Goal: Task Accomplishment & Management: Manage account settings

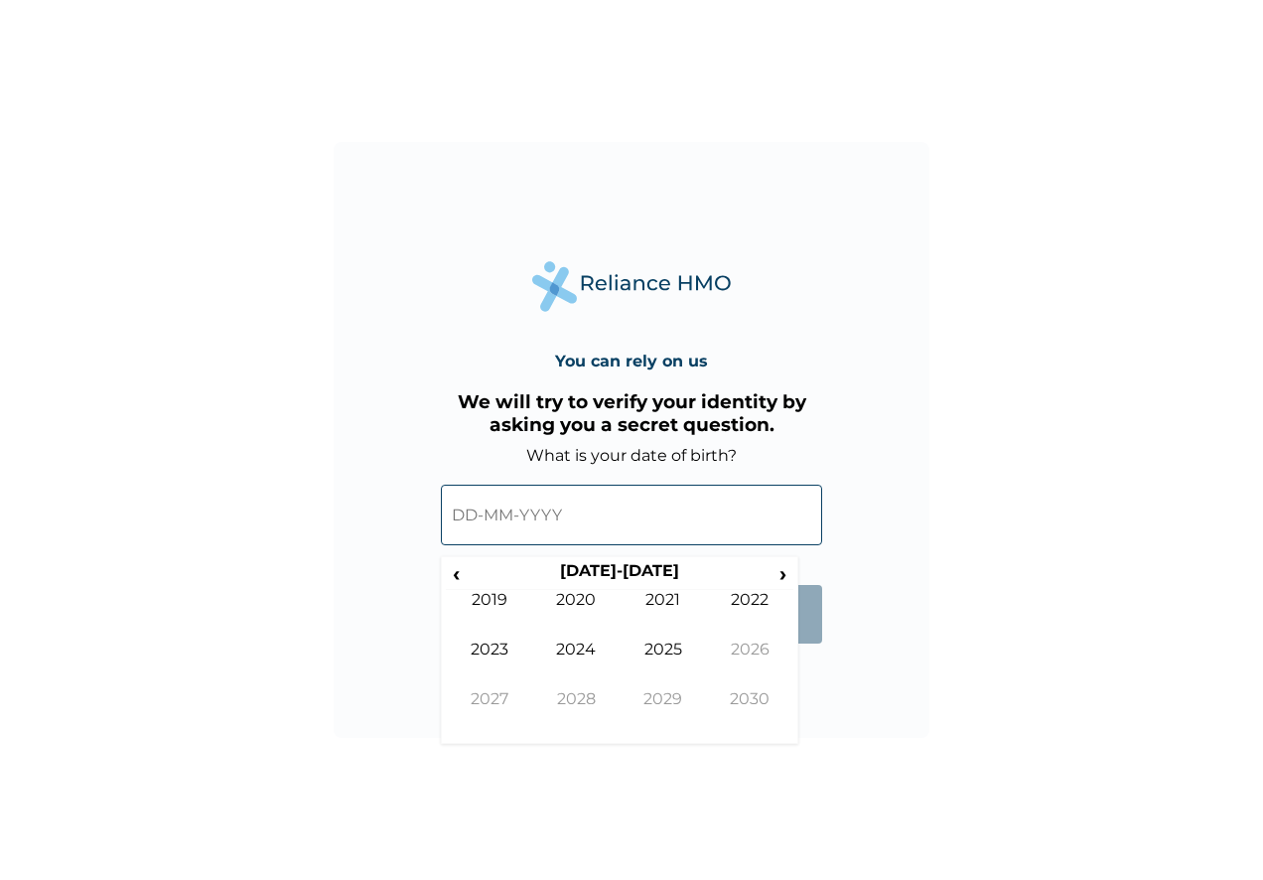
click at [671, 529] on input "text" at bounding box center [631, 514] width 381 height 61
click at [515, 522] on input "text" at bounding box center [631, 514] width 381 height 61
click at [460, 574] on span "‹" at bounding box center [456, 573] width 21 height 25
click at [459, 574] on span "‹" at bounding box center [456, 573] width 21 height 25
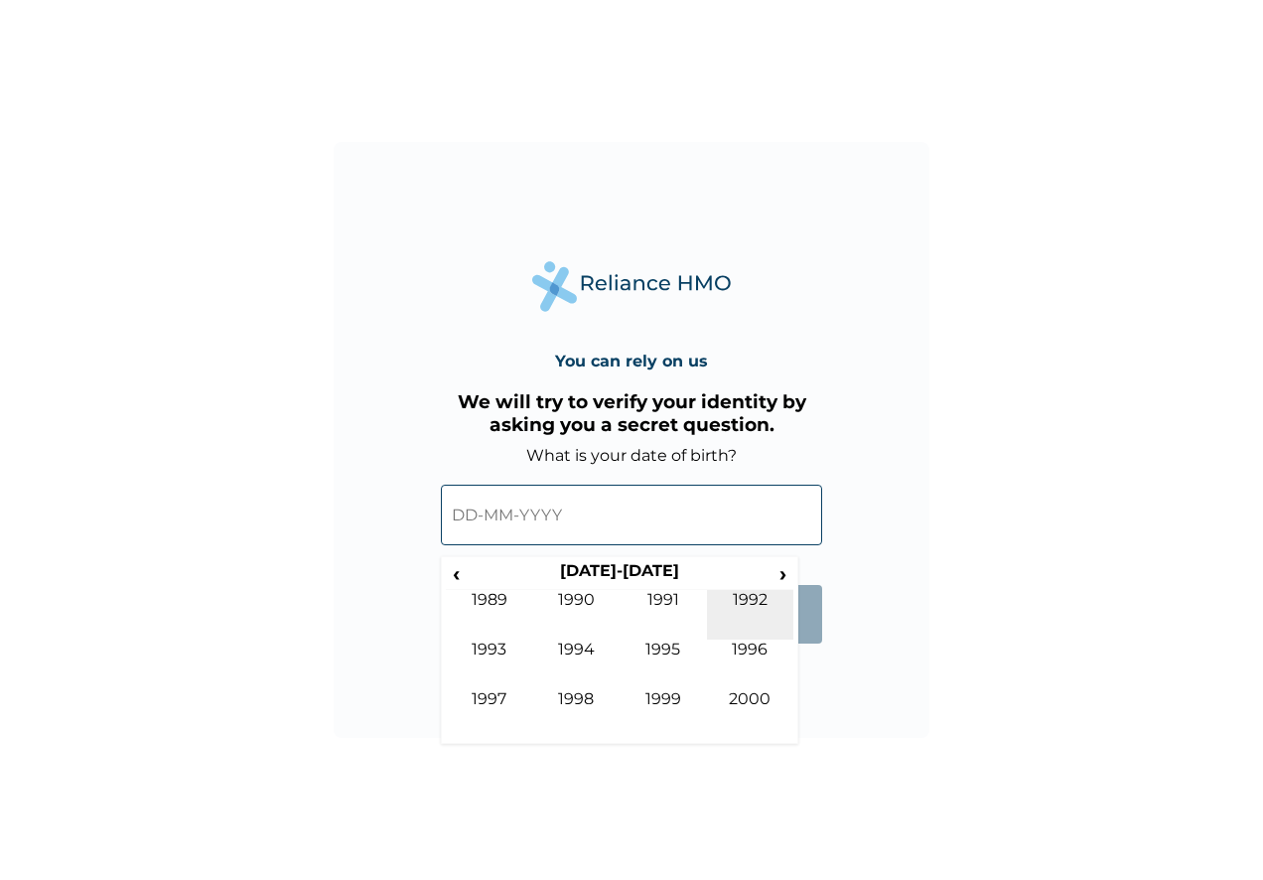
click at [738, 612] on td "1992" at bounding box center [750, 615] width 87 height 50
click at [494, 601] on td "Jan" at bounding box center [489, 615] width 87 height 50
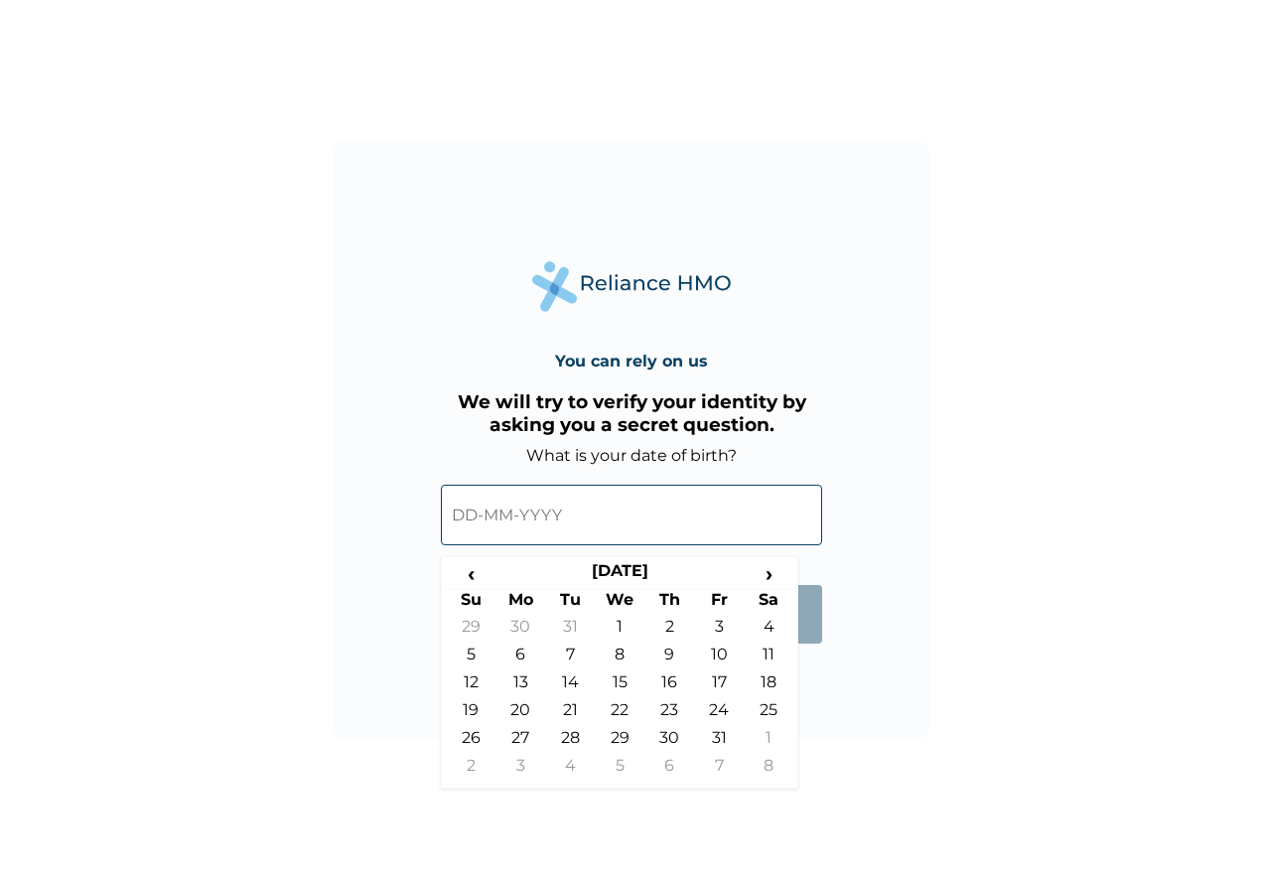
click at [477, 651] on td "5" at bounding box center [471, 658] width 50 height 28
type input "05-01-1992"
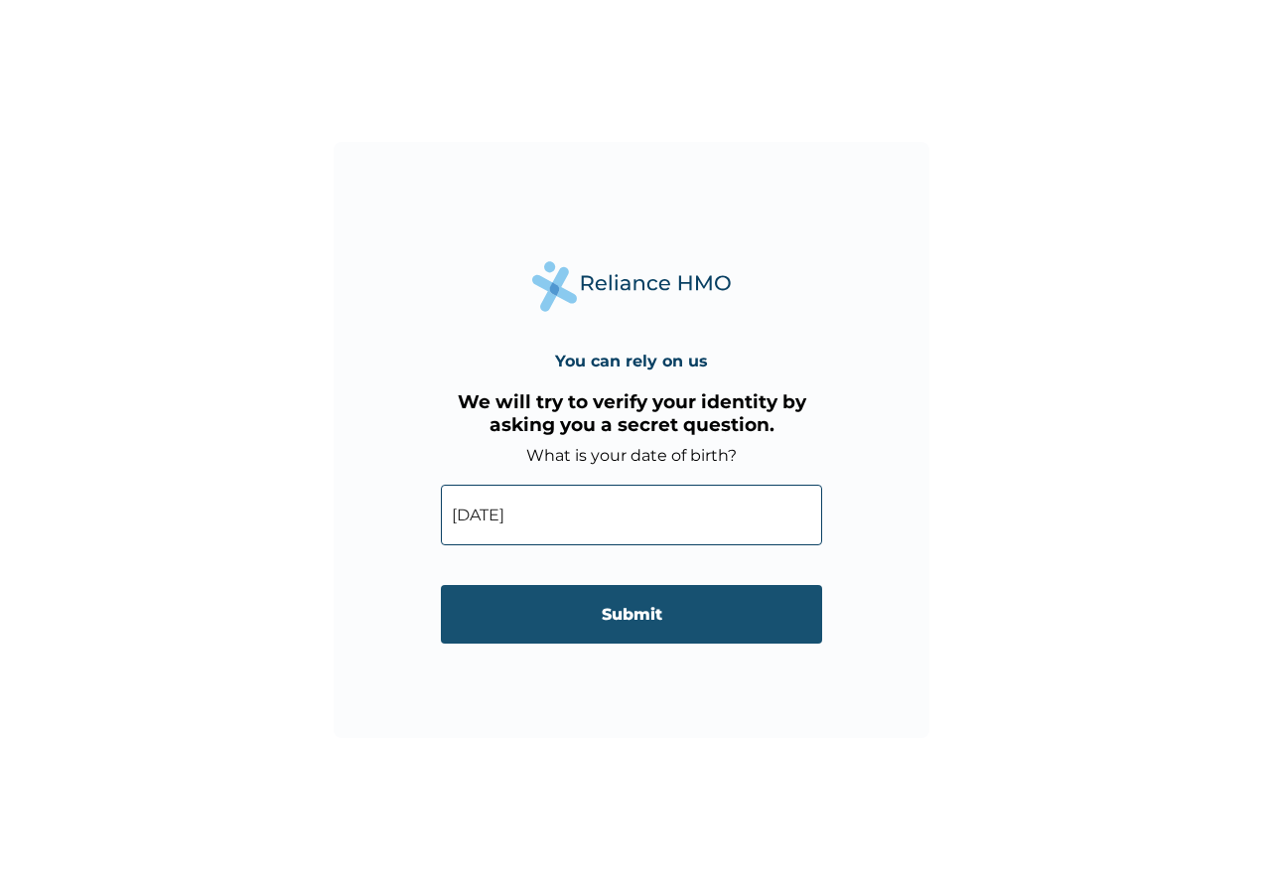
click at [610, 616] on input "Submit" at bounding box center [631, 614] width 381 height 59
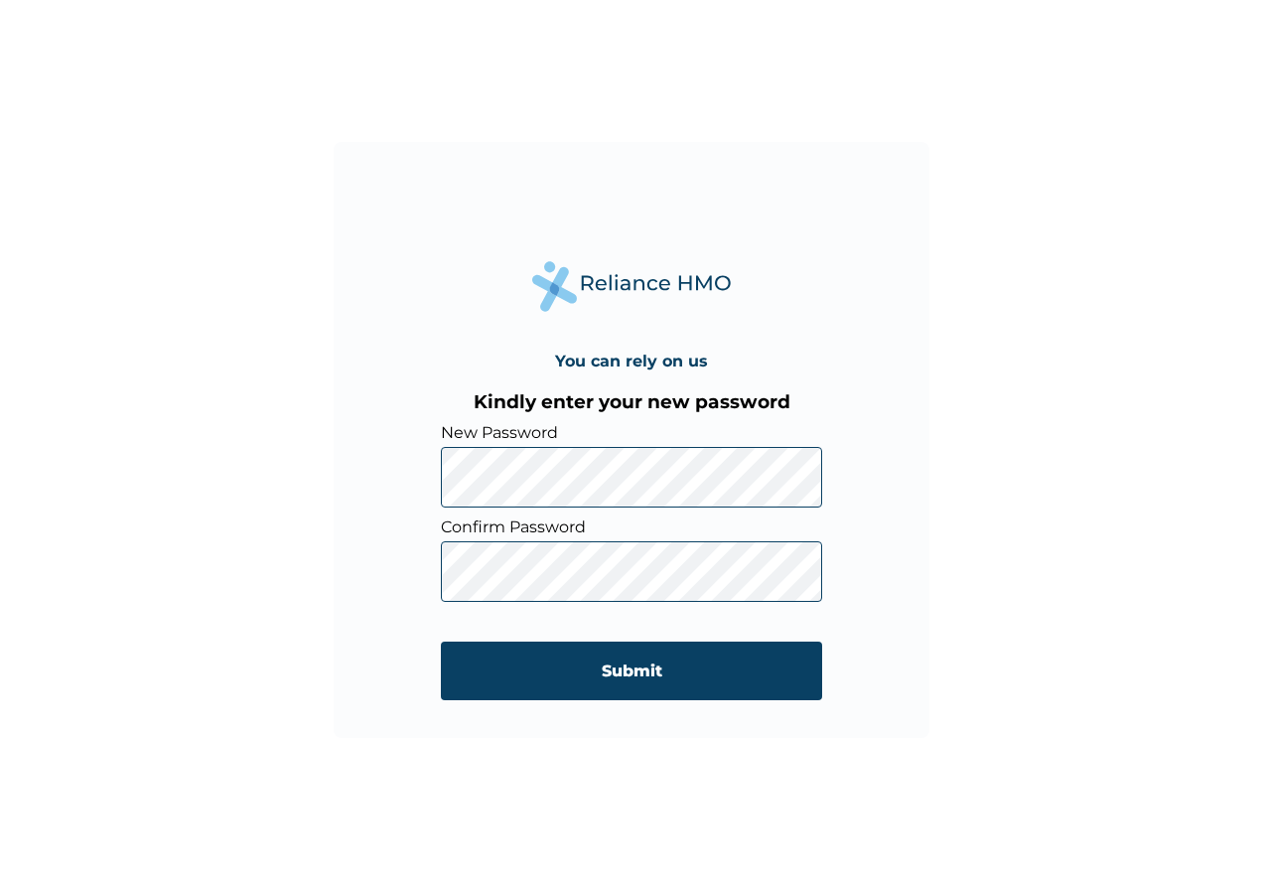
click at [423, 452] on div "You can rely on us Kindly enter your new password New Password Confirm Password…" at bounding box center [632, 440] width 596 height 596
click at [763, 637] on form "New Password Confirm Password Submit" at bounding box center [631, 571] width 381 height 297
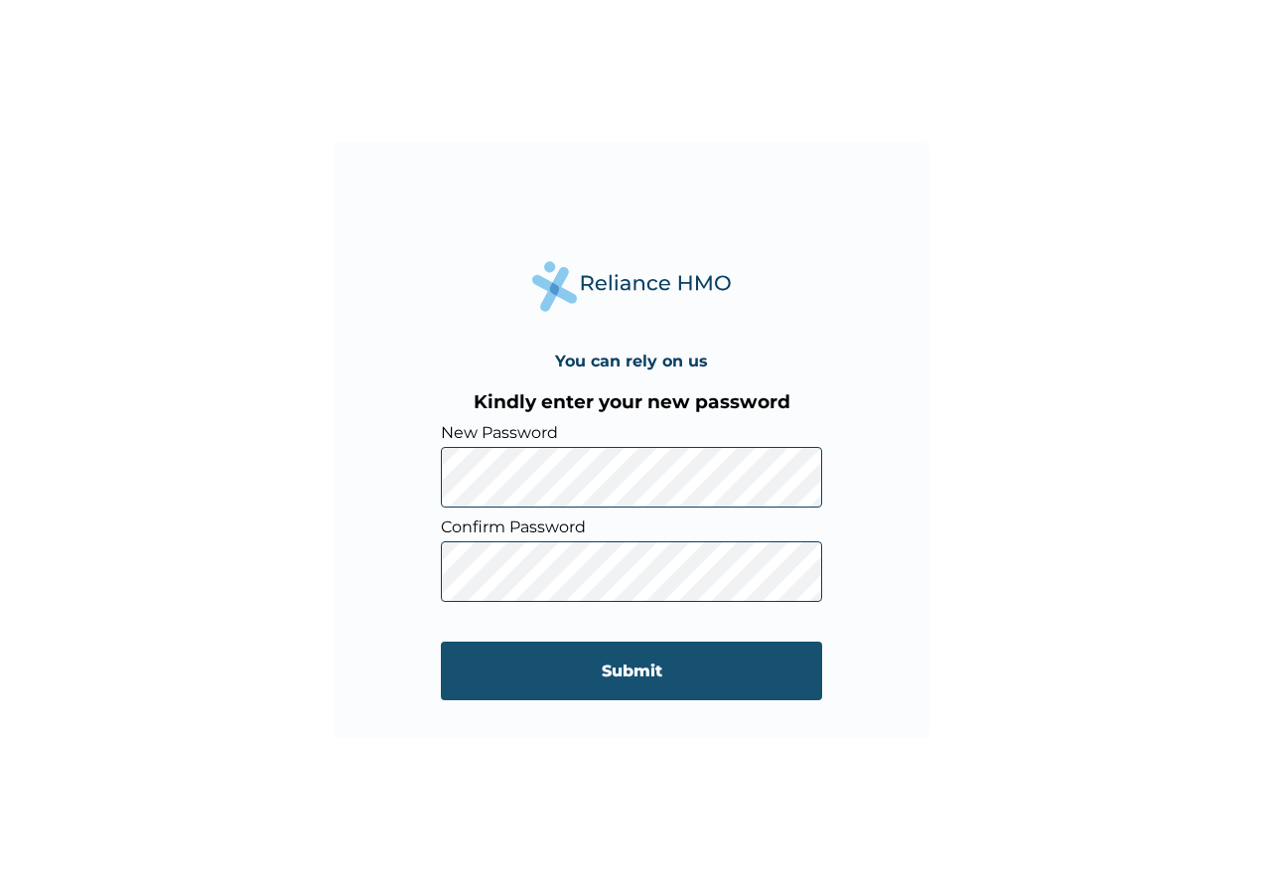
click at [699, 649] on input "Submit" at bounding box center [631, 670] width 381 height 59
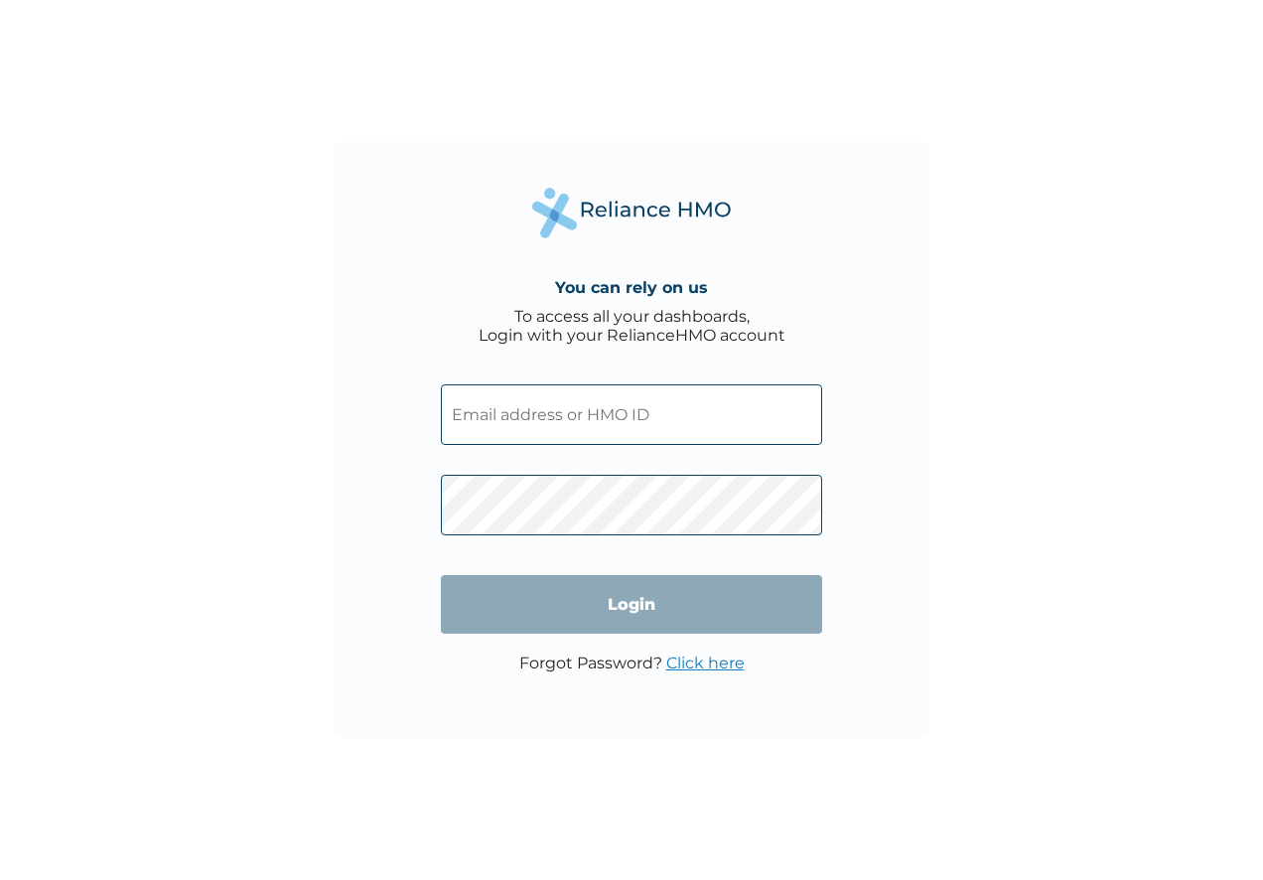
click at [640, 420] on input "text" at bounding box center [631, 414] width 381 height 61
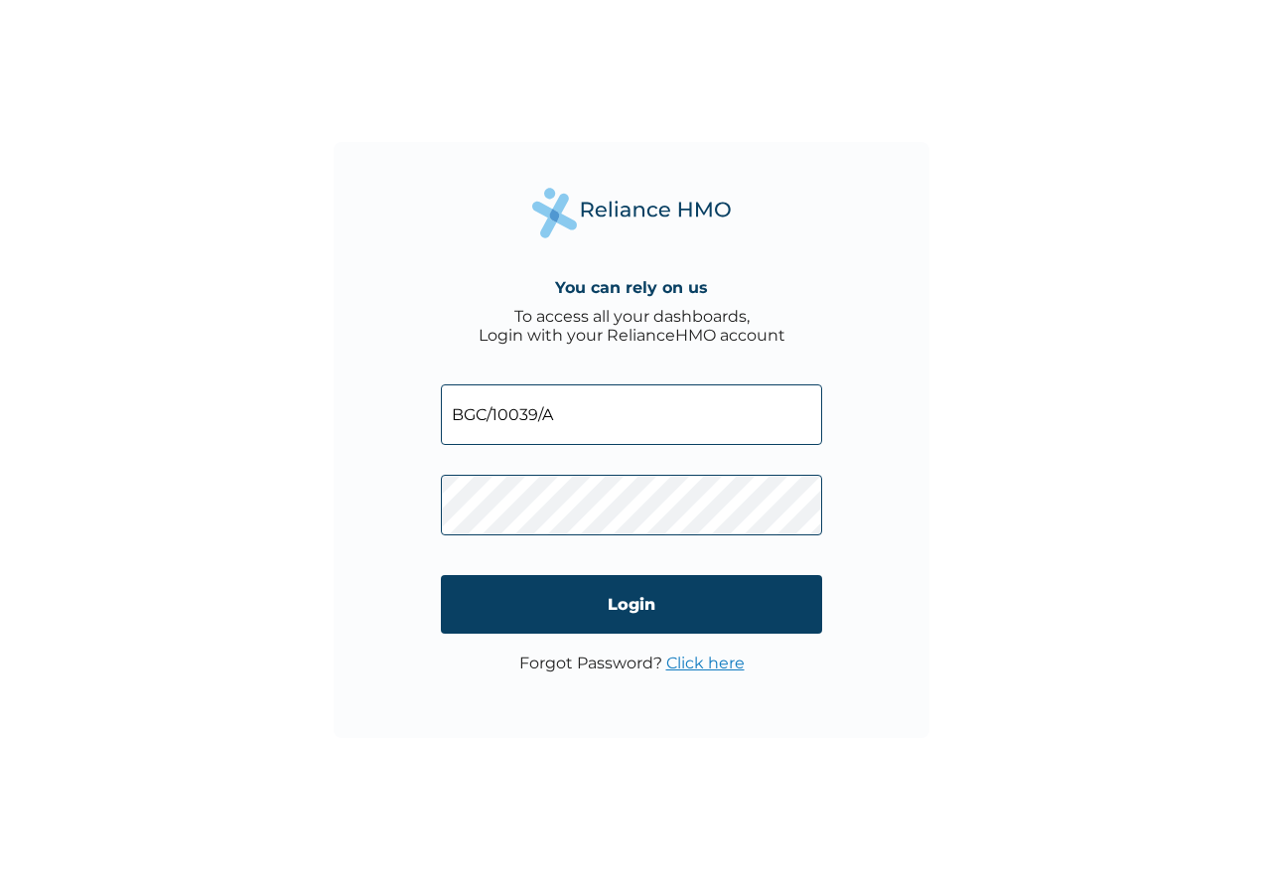
type input "BGC/10039/A"
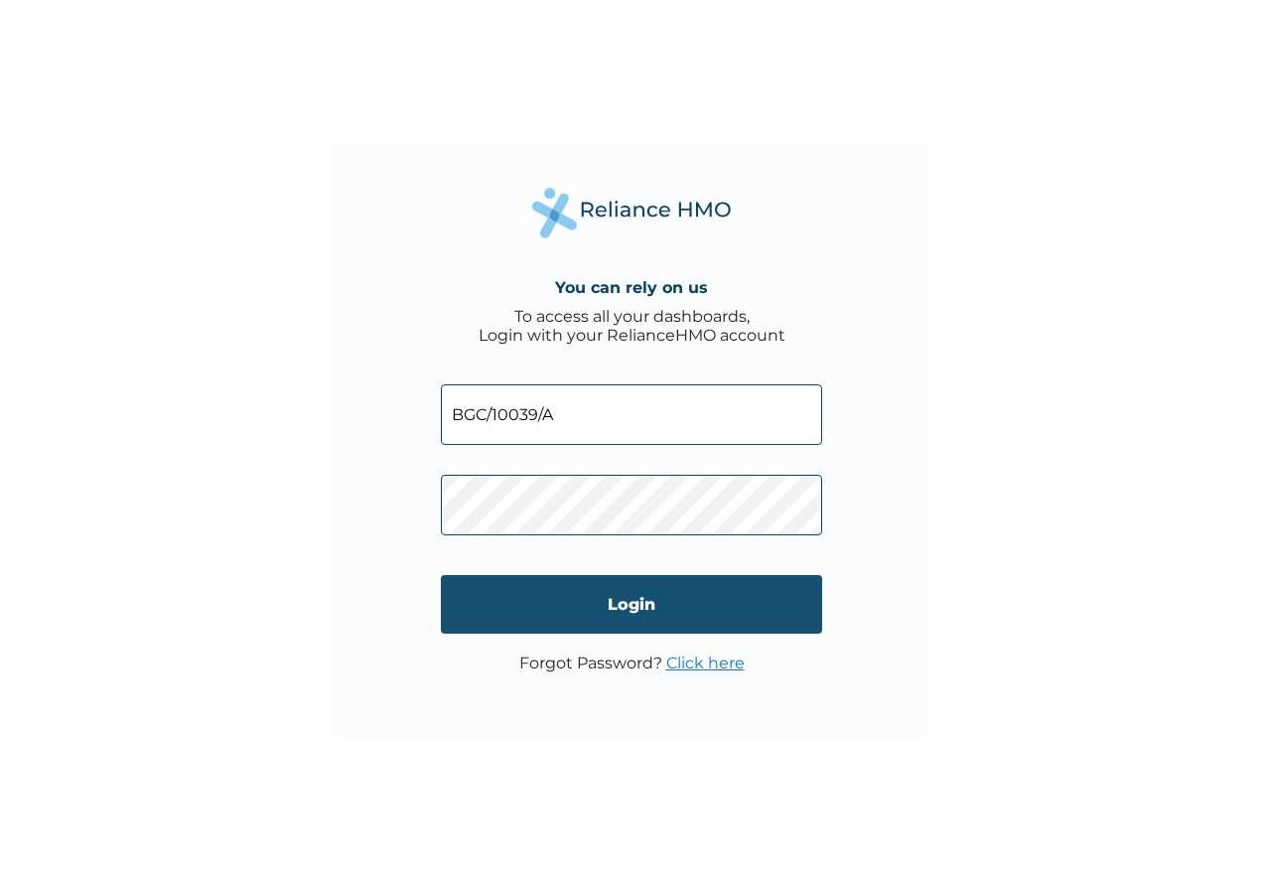
click at [685, 611] on input "Login" at bounding box center [631, 604] width 381 height 59
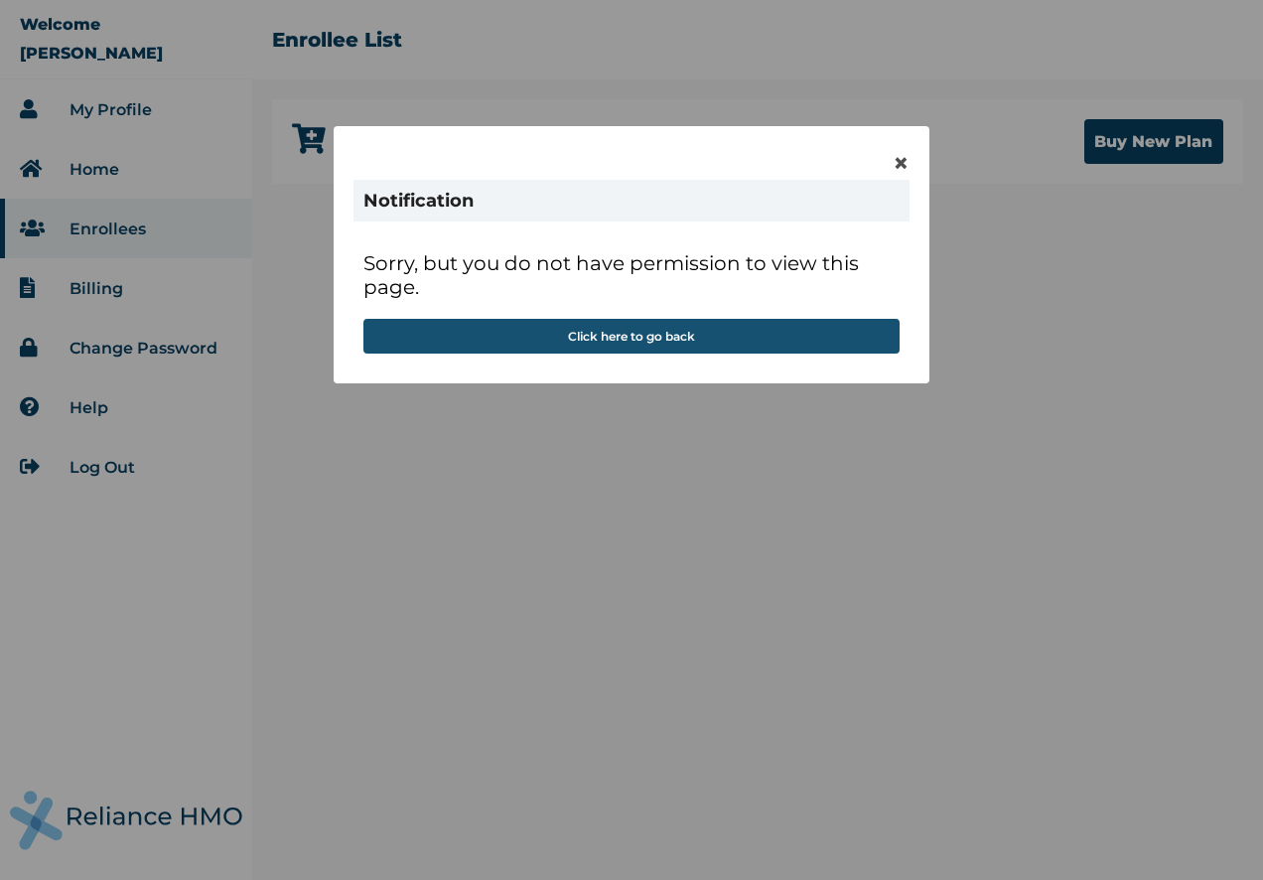
click at [655, 334] on button "Click here to go back" at bounding box center [631, 336] width 536 height 35
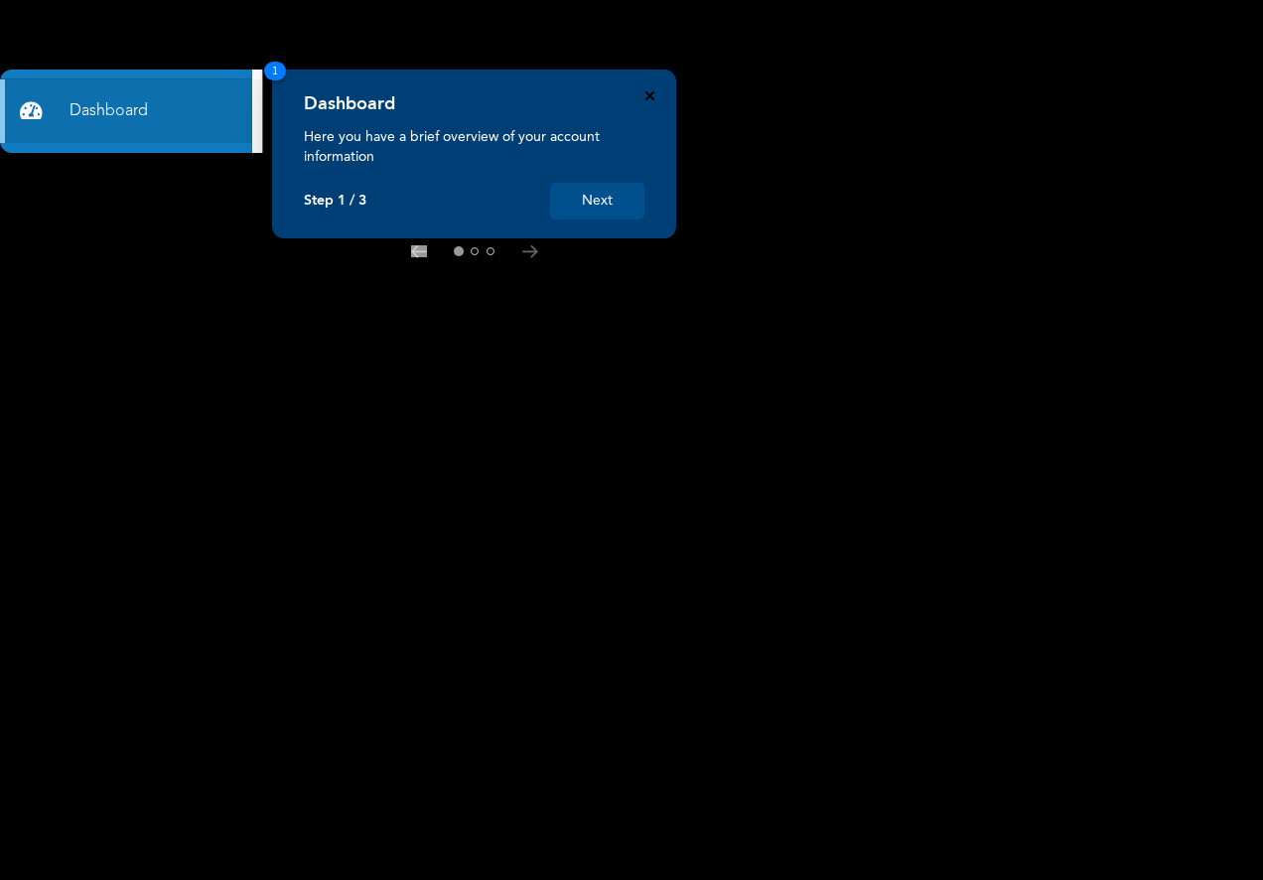
click at [650, 91] on icon "Close" at bounding box center [649, 95] width 9 height 9
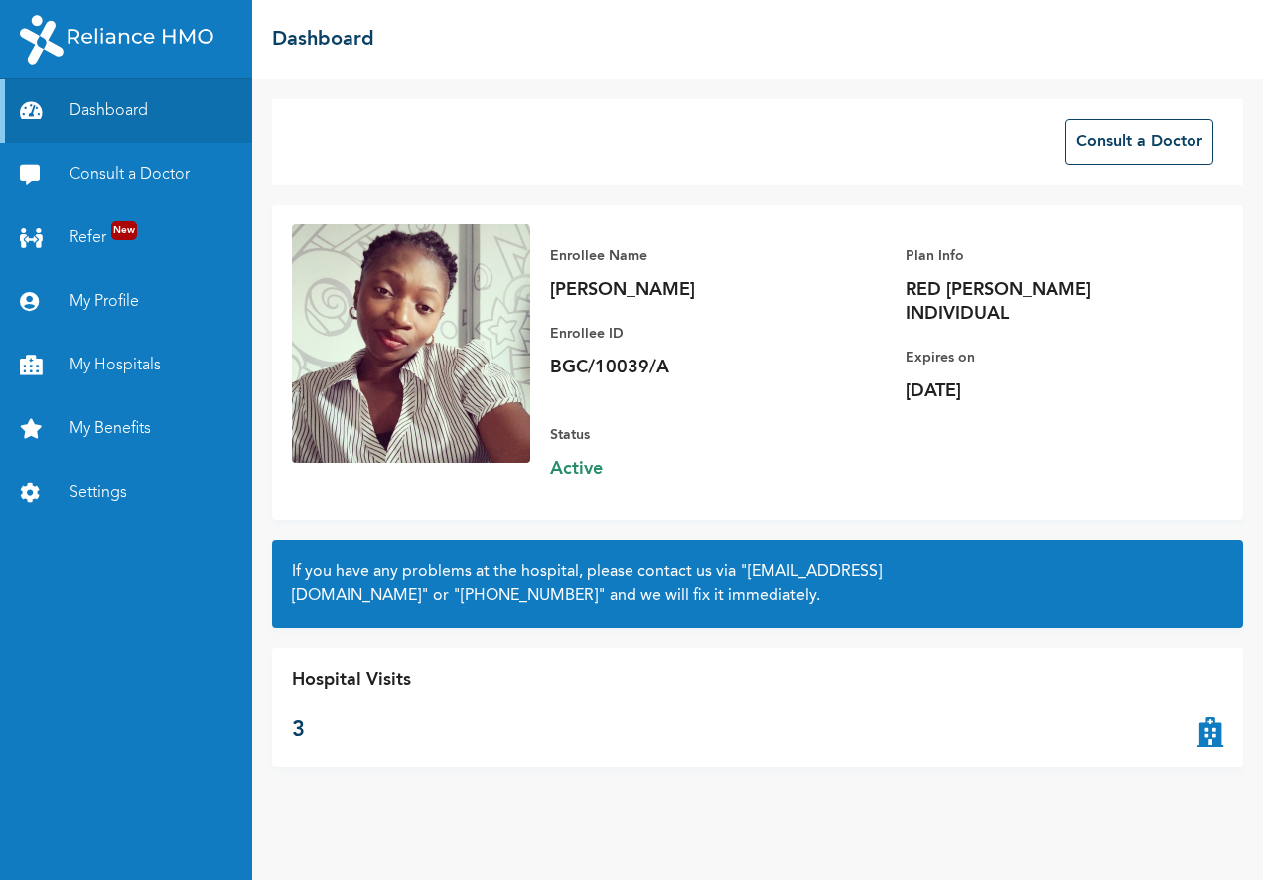
click at [360, 667] on p "Hospital Visits" at bounding box center [351, 680] width 119 height 27
drag, startPoint x: 279, startPoint y: 702, endPoint x: 309, endPoint y: 687, distance: 33.3
click at [278, 702] on div "Hospital Visits 3" at bounding box center [757, 706] width 971 height 119
click at [118, 486] on link "Settings" at bounding box center [126, 493] width 252 height 64
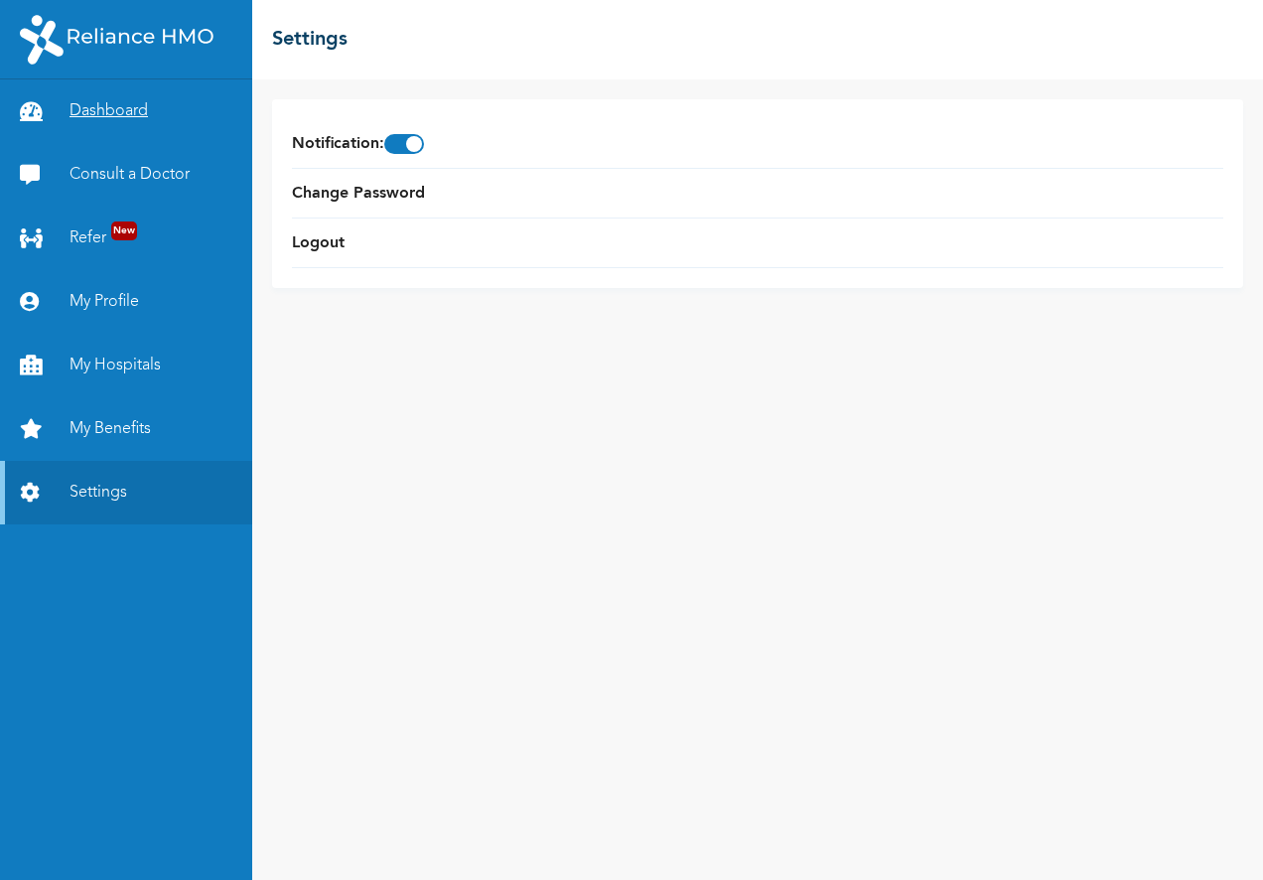
click at [112, 110] on link "Dashboard" at bounding box center [126, 111] width 252 height 64
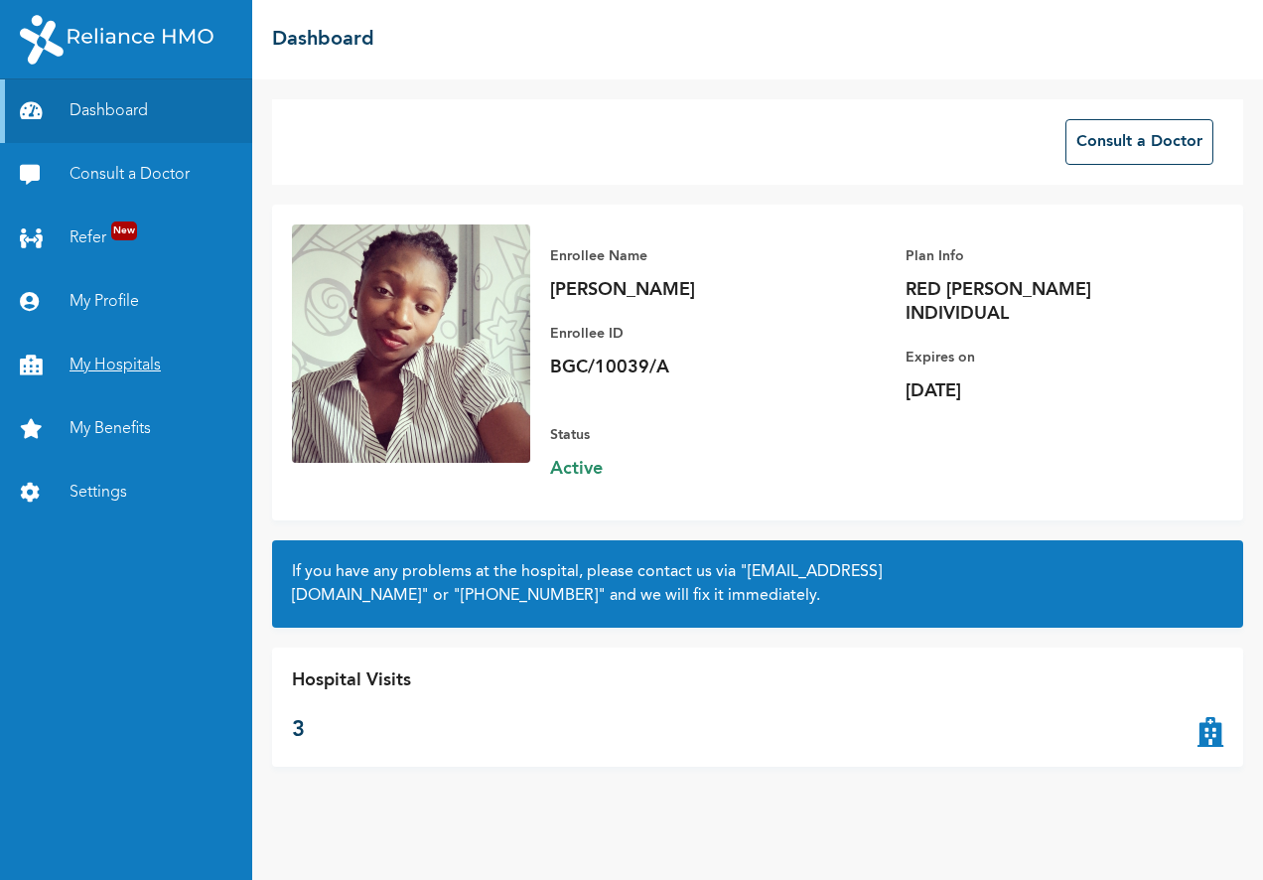
click at [128, 367] on link "My Hospitals" at bounding box center [126, 366] width 252 height 64
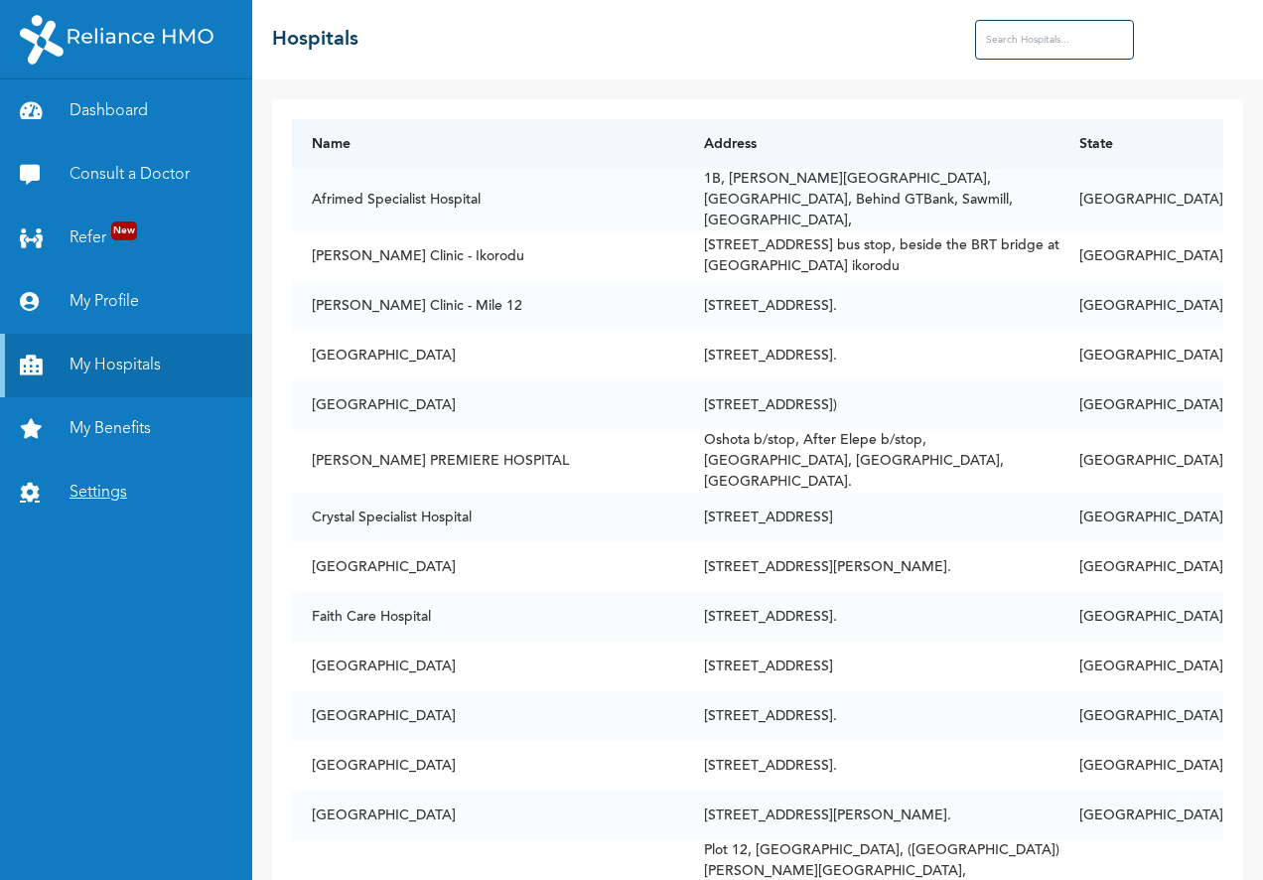
click at [112, 482] on link "Settings" at bounding box center [126, 493] width 252 height 64
